Goal: Check status

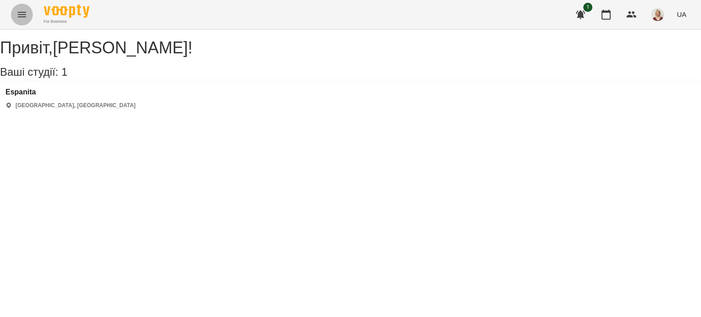
click at [23, 15] on icon "Menu" at bounding box center [21, 14] width 11 height 11
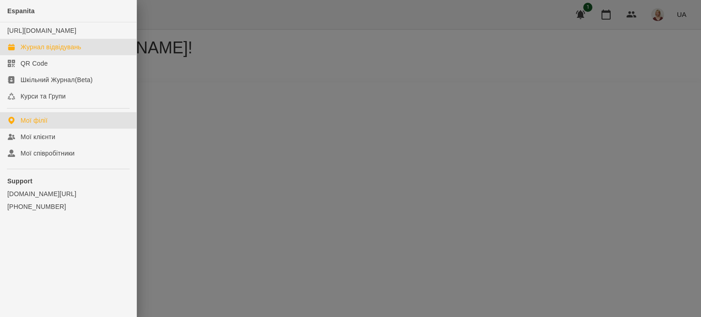
click at [77, 52] on div "Журнал відвідувань" at bounding box center [51, 46] width 61 height 9
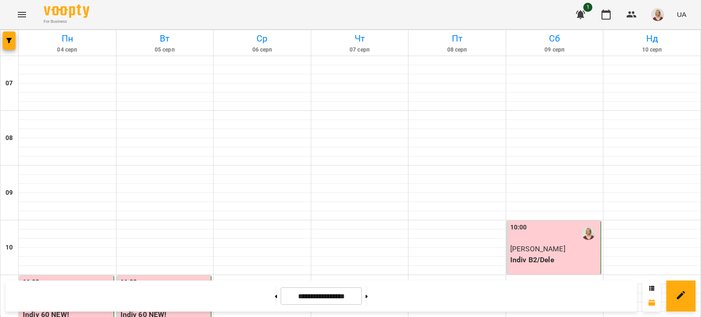
scroll to position [655, 0]
click at [368, 298] on button at bounding box center [366, 296] width 2 height 20
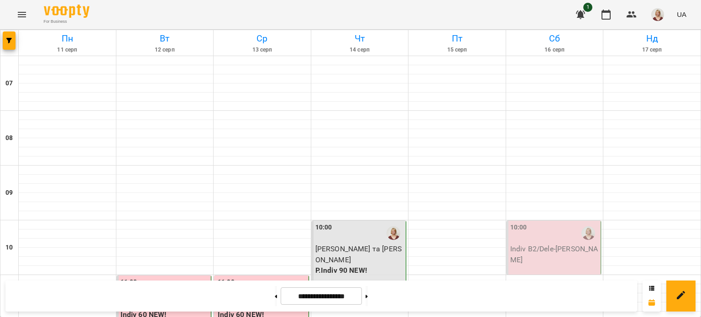
scroll to position [130, 0]
click at [372, 221] on div "10:00 [PERSON_NAME] та [PERSON_NAME]Indiv 90 NEW!" at bounding box center [359, 261] width 95 height 81
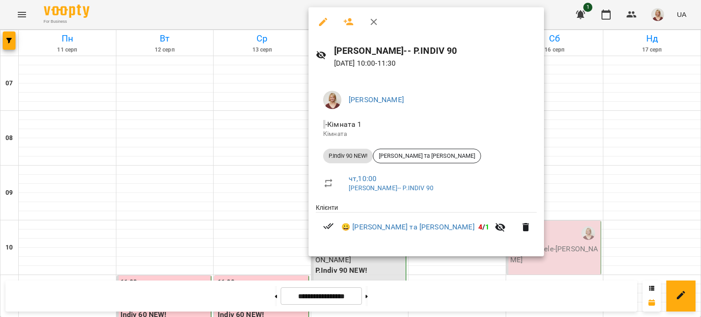
click at [247, 105] on div at bounding box center [350, 158] width 701 height 317
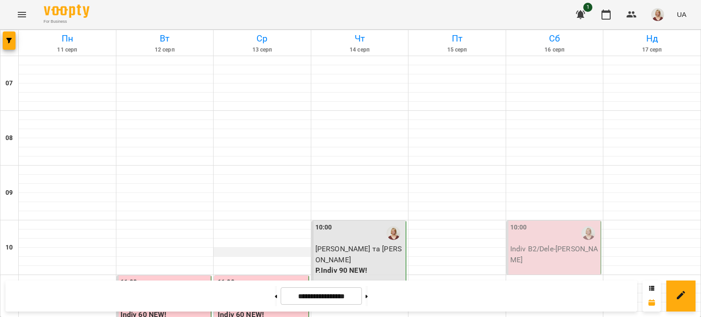
scroll to position [0, 0]
click at [275, 300] on button at bounding box center [276, 296] width 2 height 20
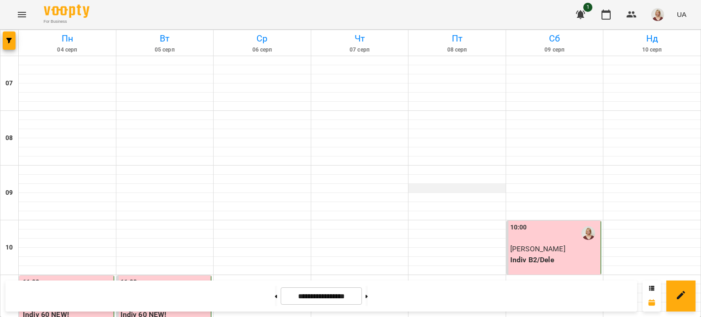
scroll to position [656, 0]
click at [275, 296] on icon at bounding box center [276, 296] width 2 height 3
type input "**********"
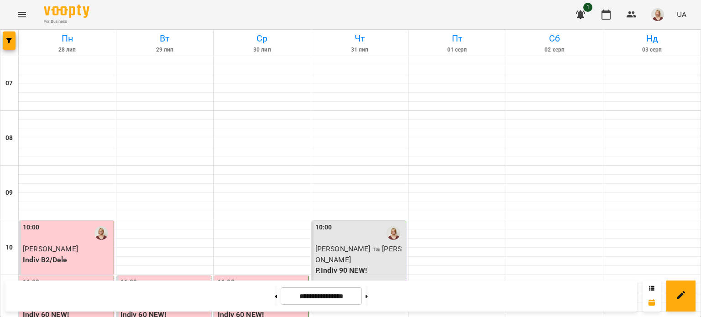
scroll to position [0, 0]
